Goal: Information Seeking & Learning: Learn about a topic

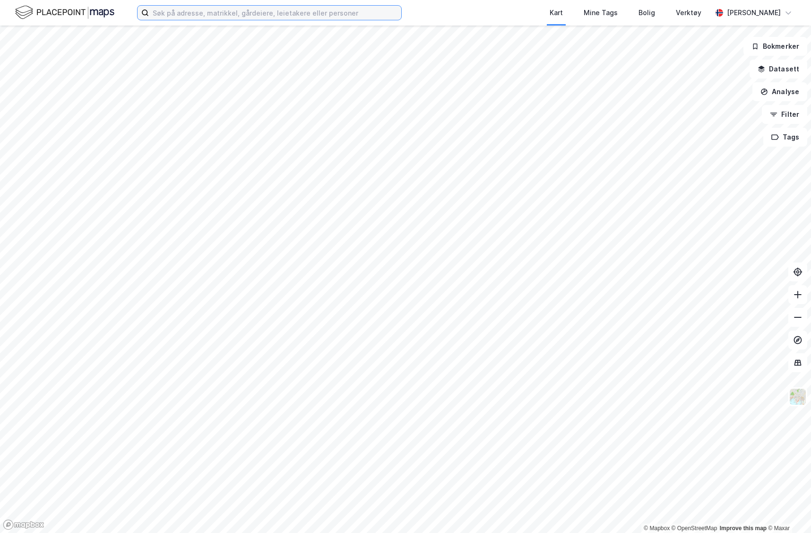
click at [269, 17] on input at bounding box center [275, 13] width 252 height 14
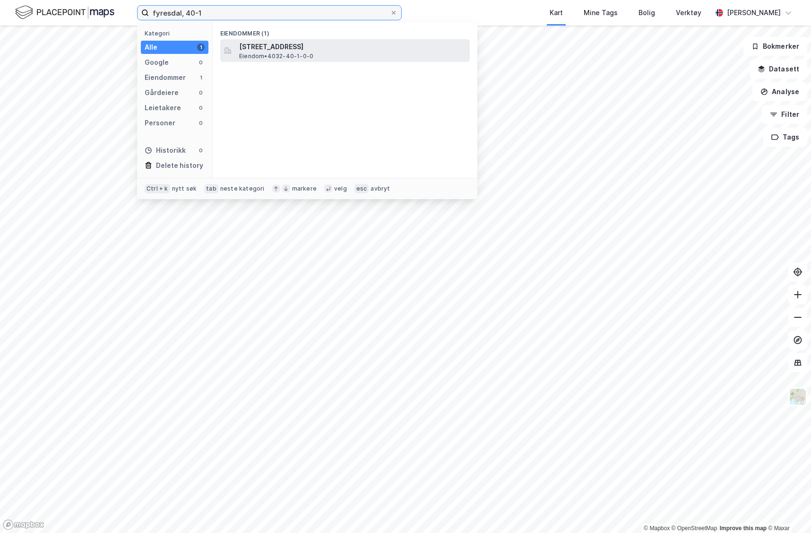
type input "fyresdal, 40-1"
click at [278, 47] on span "[STREET_ADDRESS]" at bounding box center [352, 46] width 227 height 11
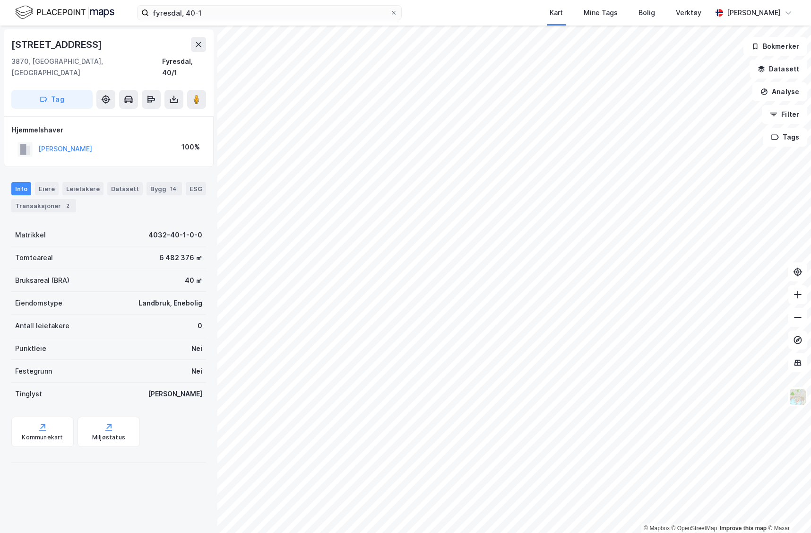
click at [58, 511] on div "Greivstadvegen 71 3870, [GEOGRAPHIC_DATA], [GEOGRAPHIC_DATA], 40/1 Tag Hjemmels…" at bounding box center [108, 279] width 217 height 507
drag, startPoint x: 160, startPoint y: 519, endPoint x: 134, endPoint y: 517, distance: 26.5
click at [134, 517] on div "Greivstadvegen 71 3870, [GEOGRAPHIC_DATA], [GEOGRAPHIC_DATA], 40/1 Tag Hjemmels…" at bounding box center [108, 279] width 217 height 507
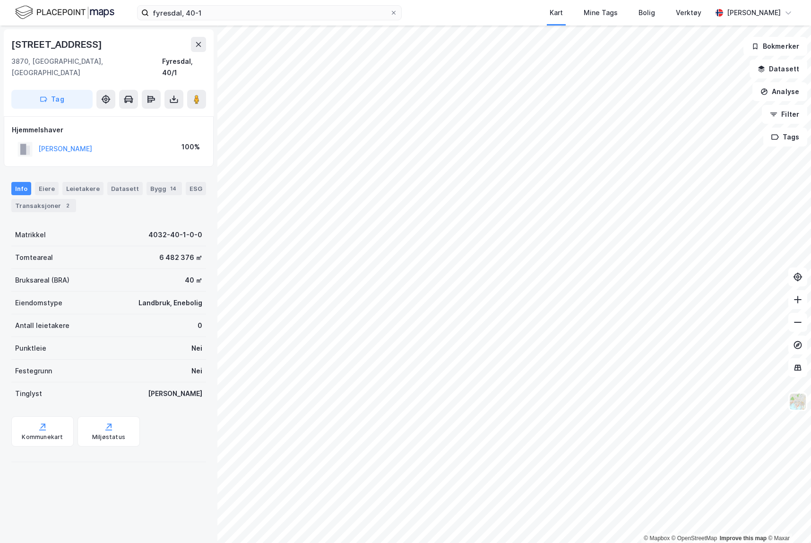
click at [113, 528] on div "Greivstadvegen 71 3870, [GEOGRAPHIC_DATA], [GEOGRAPHIC_DATA], 40/1 Tag Hjemmels…" at bounding box center [108, 285] width 217 height 518
